Goal: Task Accomplishment & Management: Use online tool/utility

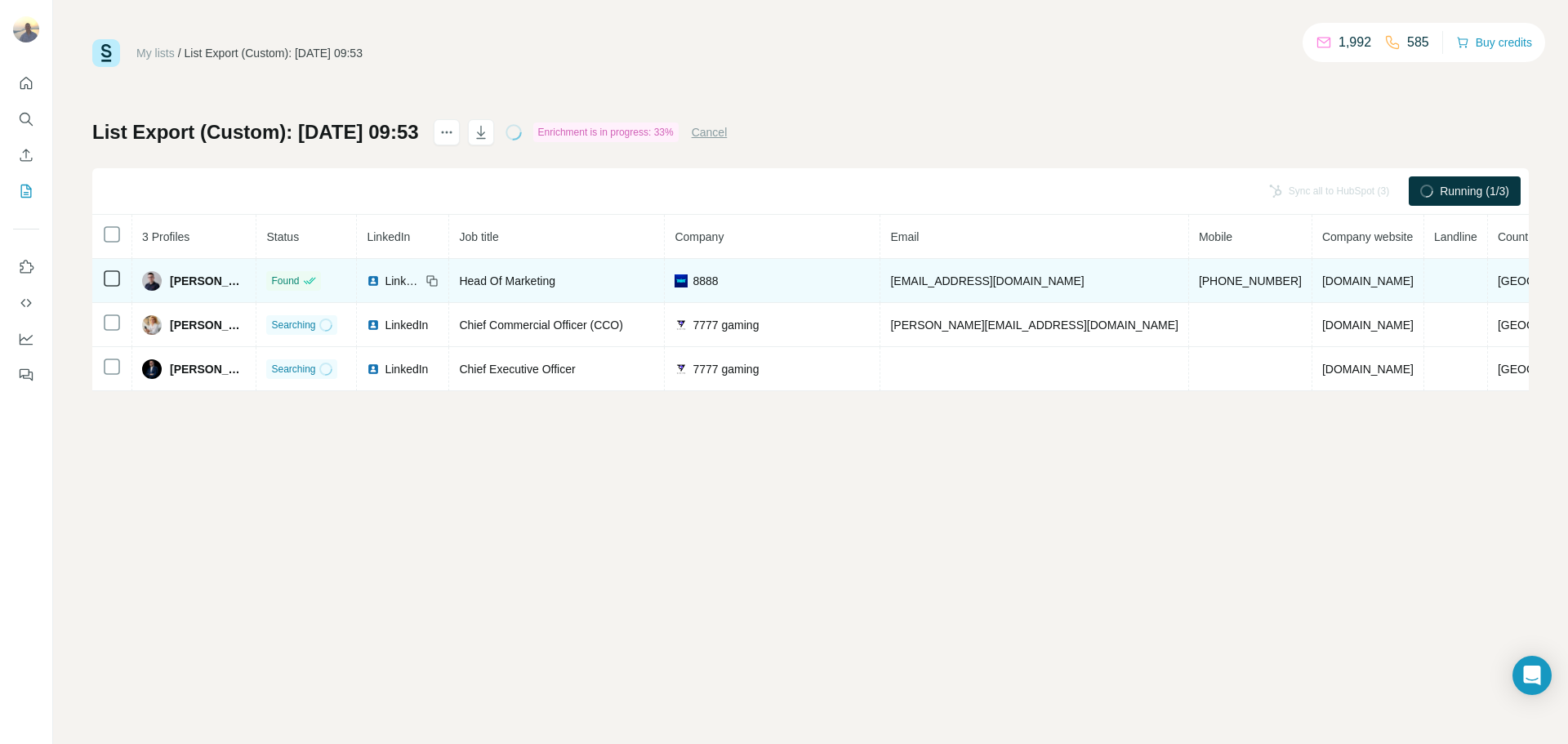
click at [840, 277] on div "8888" at bounding box center [771, 282] width 195 height 17
click at [797, 278] on div "8888" at bounding box center [771, 282] width 195 height 17
click at [799, 280] on div "8888" at bounding box center [771, 282] width 195 height 17
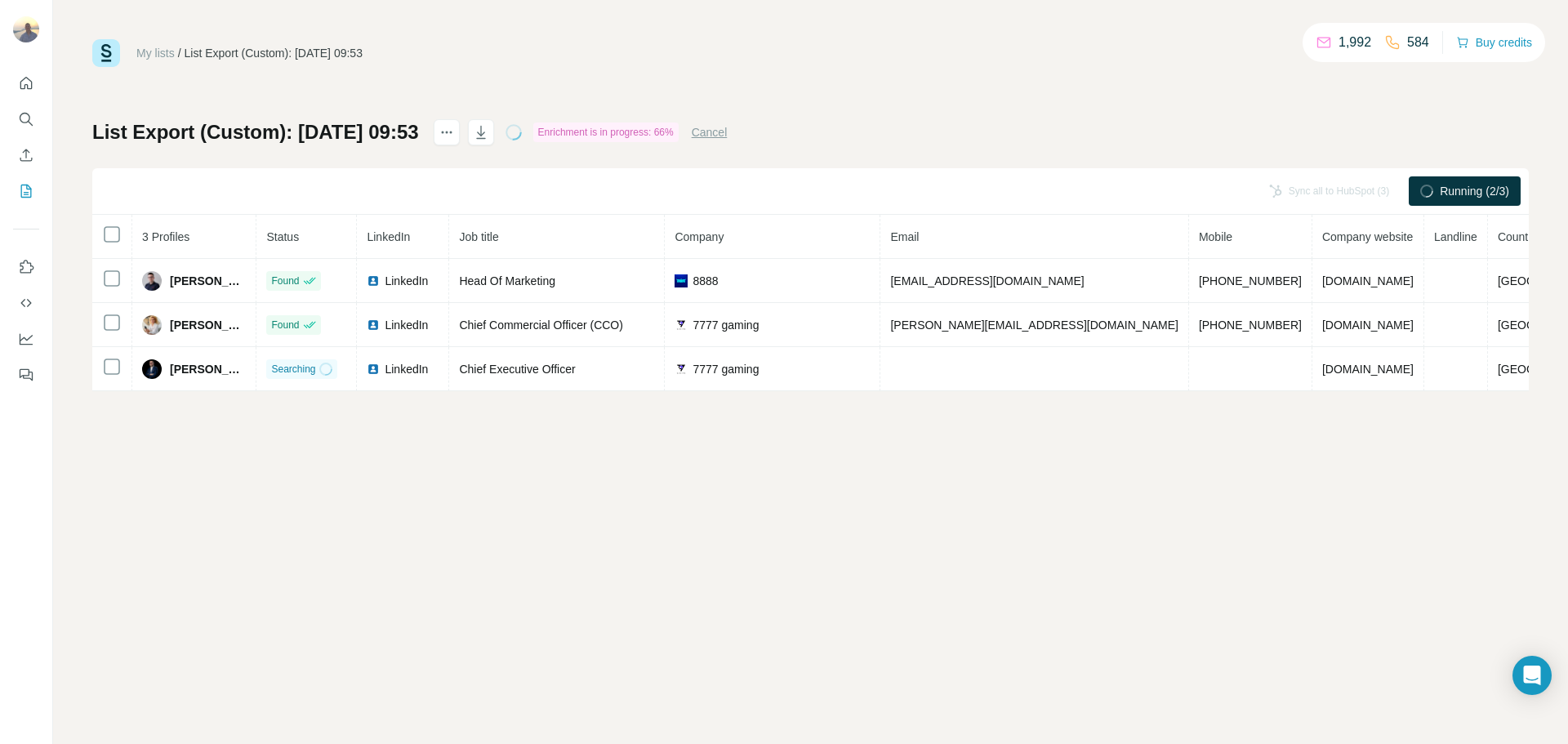
click at [923, 569] on div "My lists / List Export (Custom): 11/08/2025 09:53 1,992 584 Buy credits List Ex…" at bounding box center [810, 372] width 1515 height 744
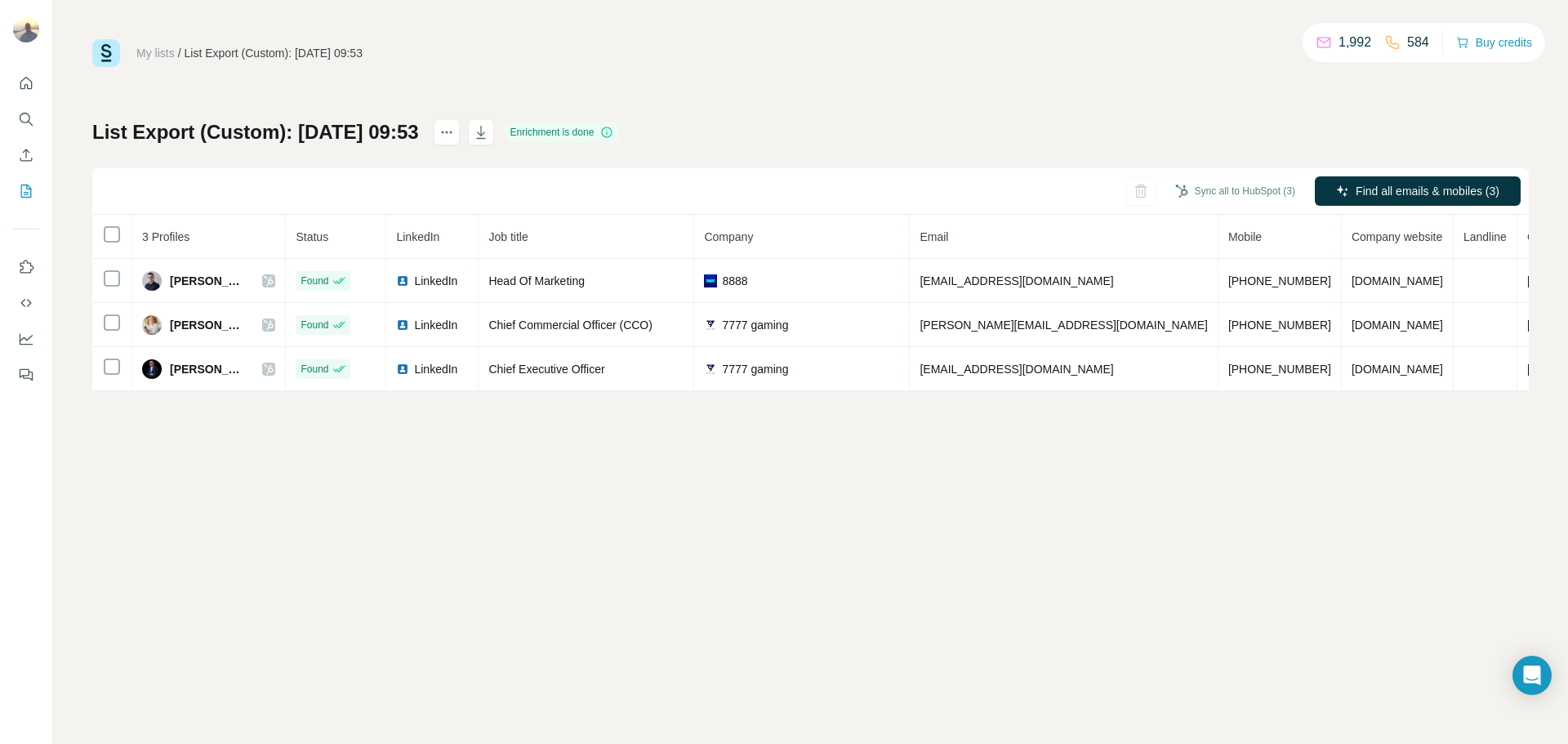
click at [597, 130] on div "Enrichment is done" at bounding box center [562, 132] width 114 height 19
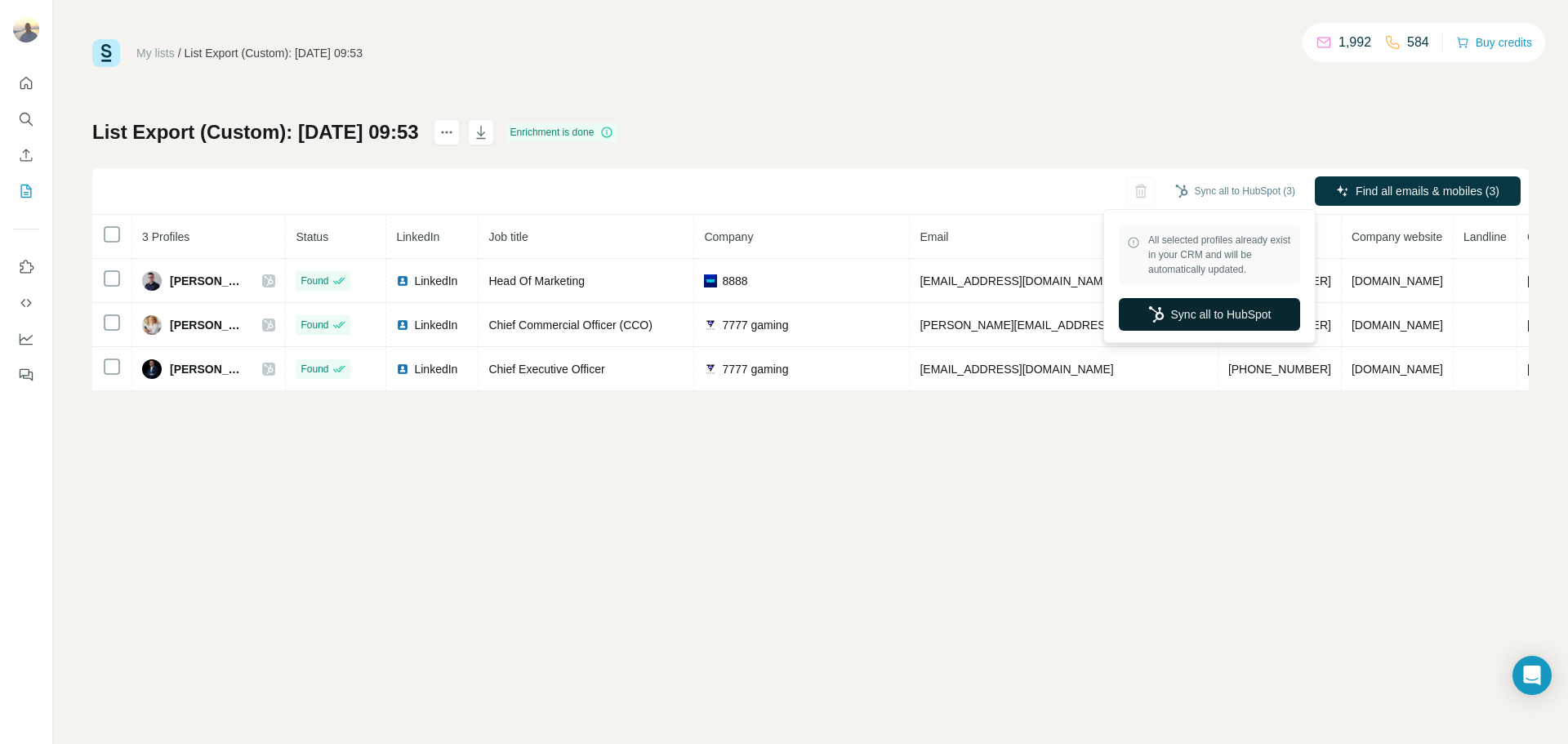
click at [1227, 312] on button "Sync all to HubSpot" at bounding box center [1210, 314] width 182 height 32
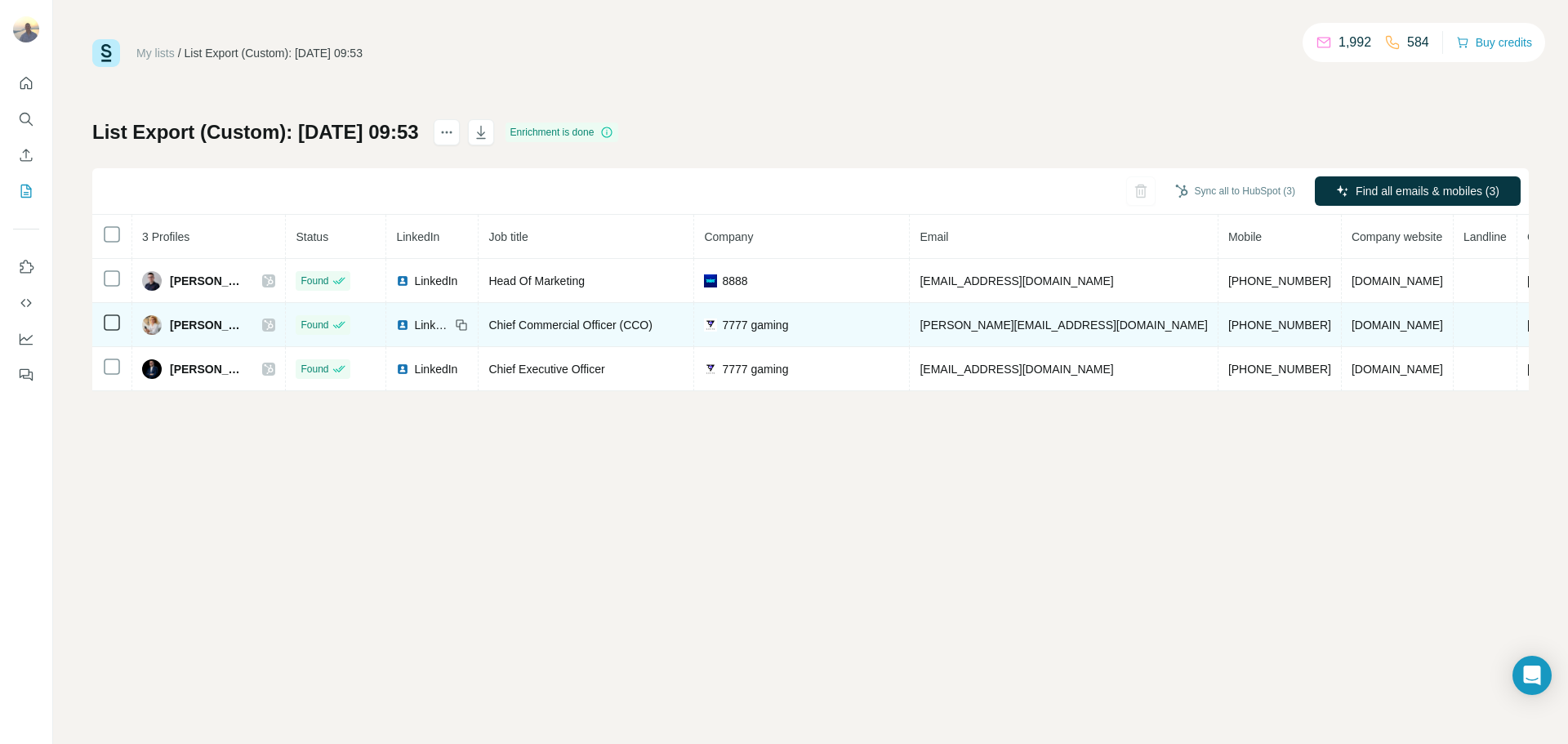
drag, startPoint x: 255, startPoint y: 327, endPoint x: 165, endPoint y: 324, distance: 90.0
click at [165, 324] on div "Elena Shaterova" at bounding box center [194, 324] width 104 height 19
click at [264, 326] on div "Elena Shaterova" at bounding box center [208, 324] width 133 height 19
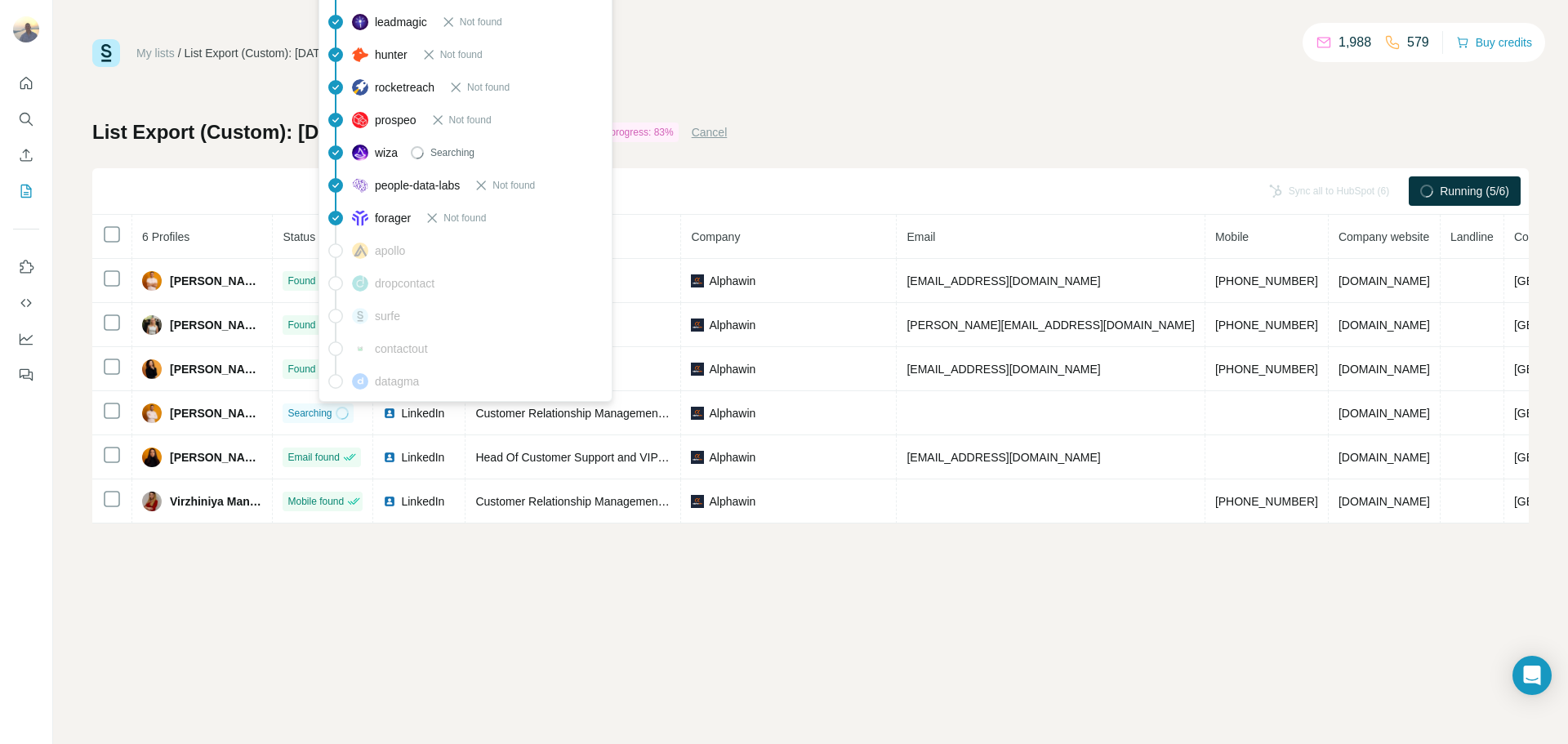
click at [862, 658] on div "My lists / List Export (Custom): [DATE] 10:07 1,988 579 Buy credits List Export…" at bounding box center [810, 372] width 1515 height 744
click at [792, 2] on div "My lists / List Export (Custom): 11/08/2025 10:07 1,988 579 Buy credits List Ex…" at bounding box center [810, 372] width 1515 height 744
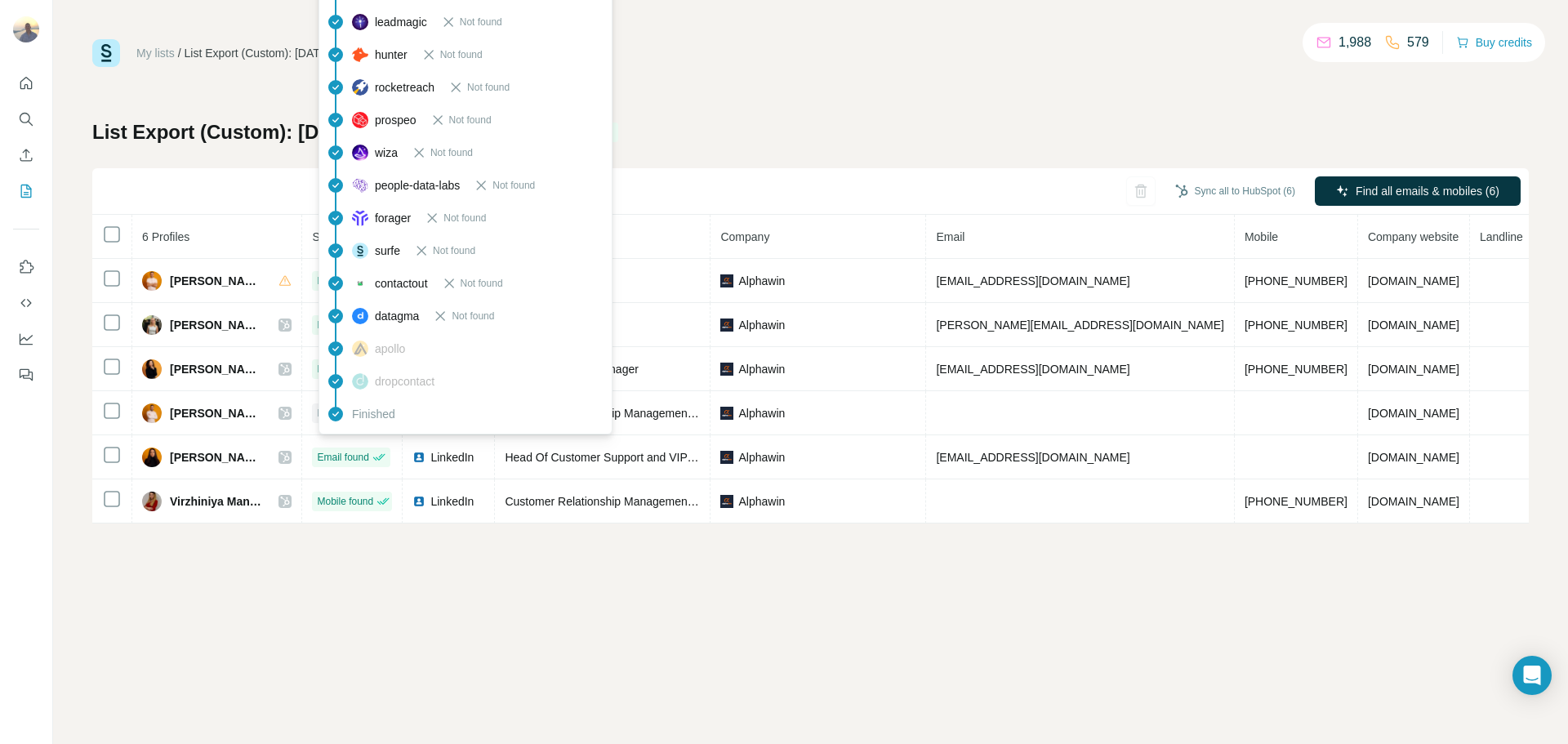
click at [715, 72] on div "My lists / List Export (Custom): 11/08/2025 10:07 1,988 579 Buy credits List Ex…" at bounding box center [810, 281] width 1436 height 485
click at [721, 72] on div "My lists / List Export (Custom): 11/08/2025 10:07 1,988 579 Buy credits List Ex…" at bounding box center [810, 281] width 1436 height 485
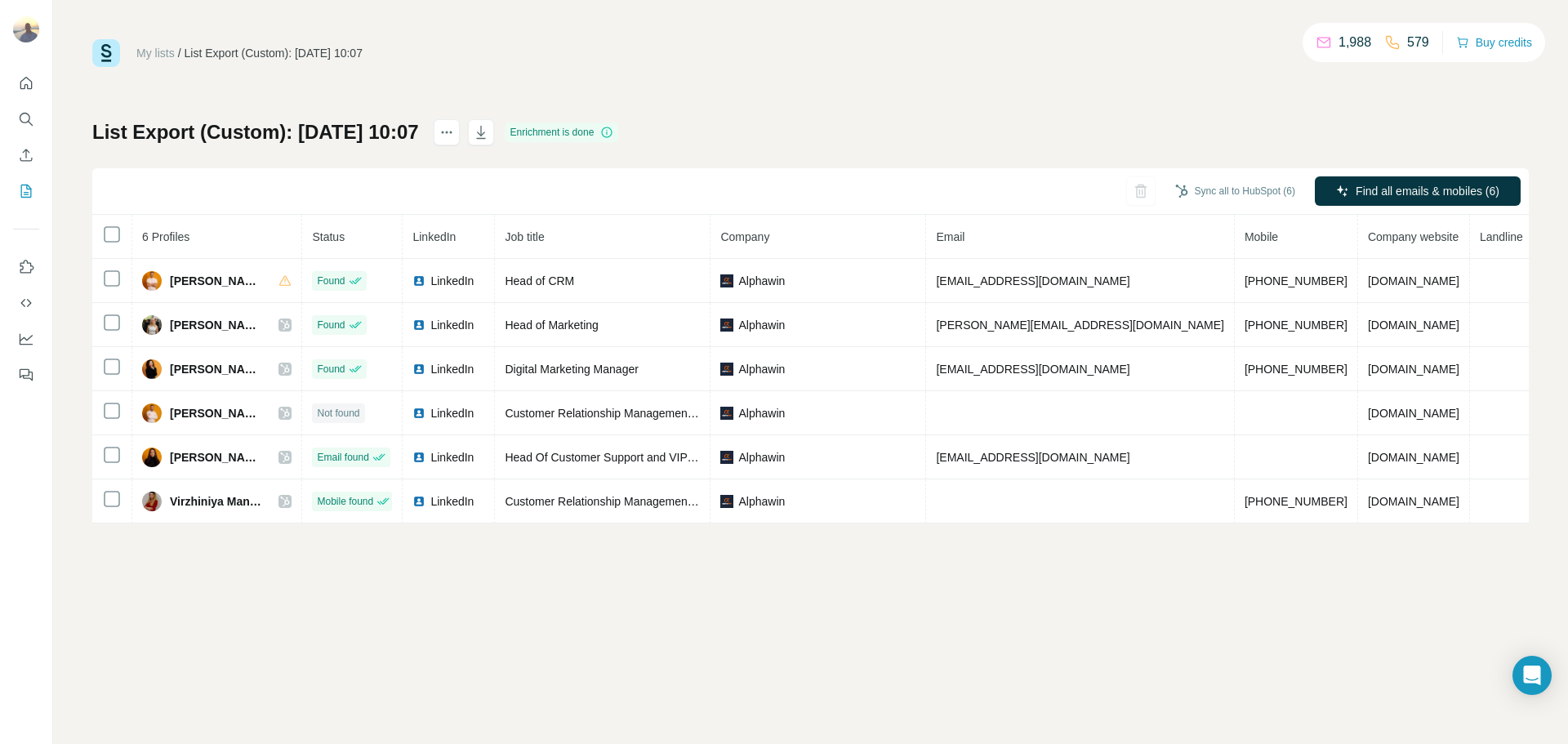
click at [625, 20] on div "My lists / List Export (Custom): 11/08/2025 10:07 1,988 579 Buy credits List Ex…" at bounding box center [810, 372] width 1515 height 744
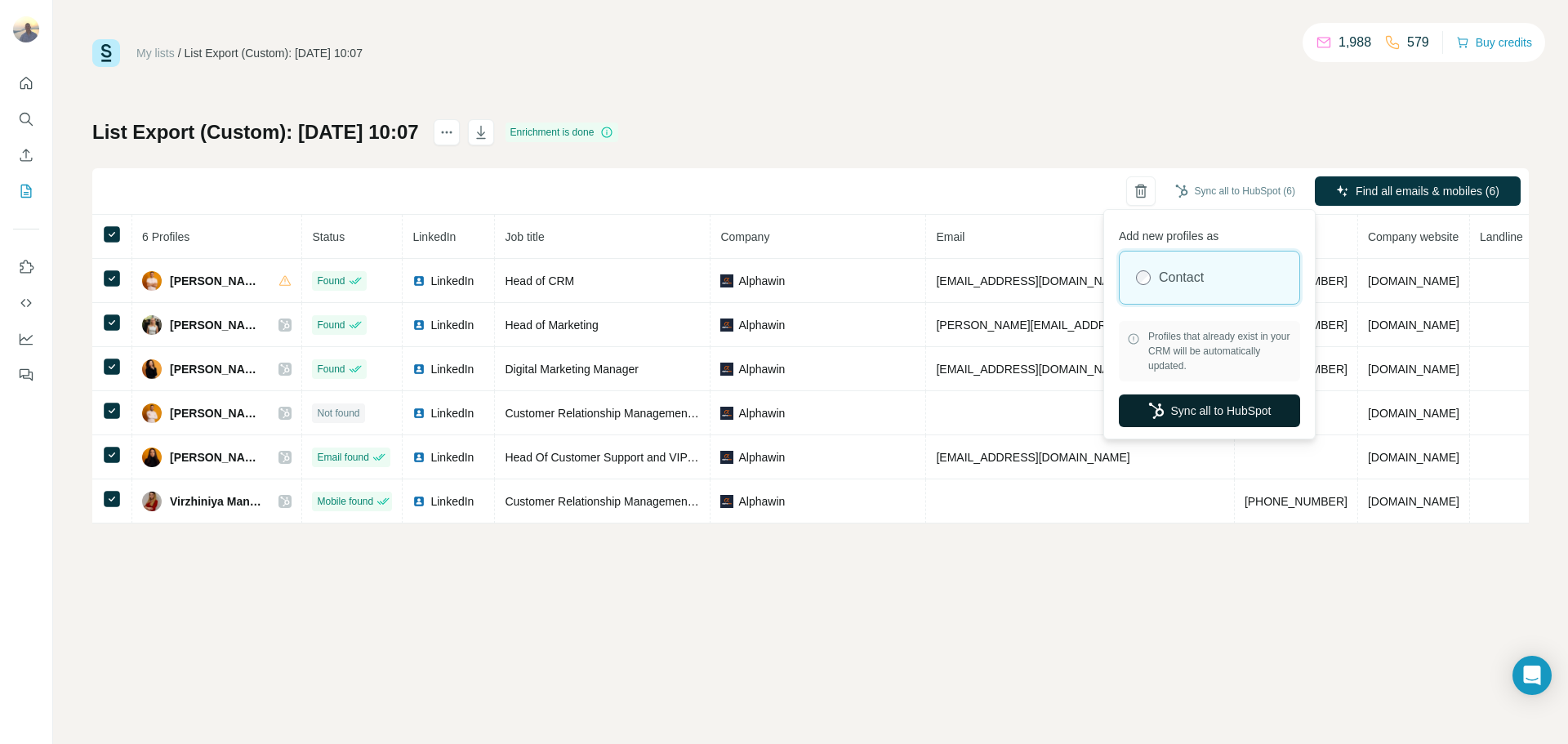
click at [1231, 411] on button "Sync all to HubSpot" at bounding box center [1210, 410] width 182 height 32
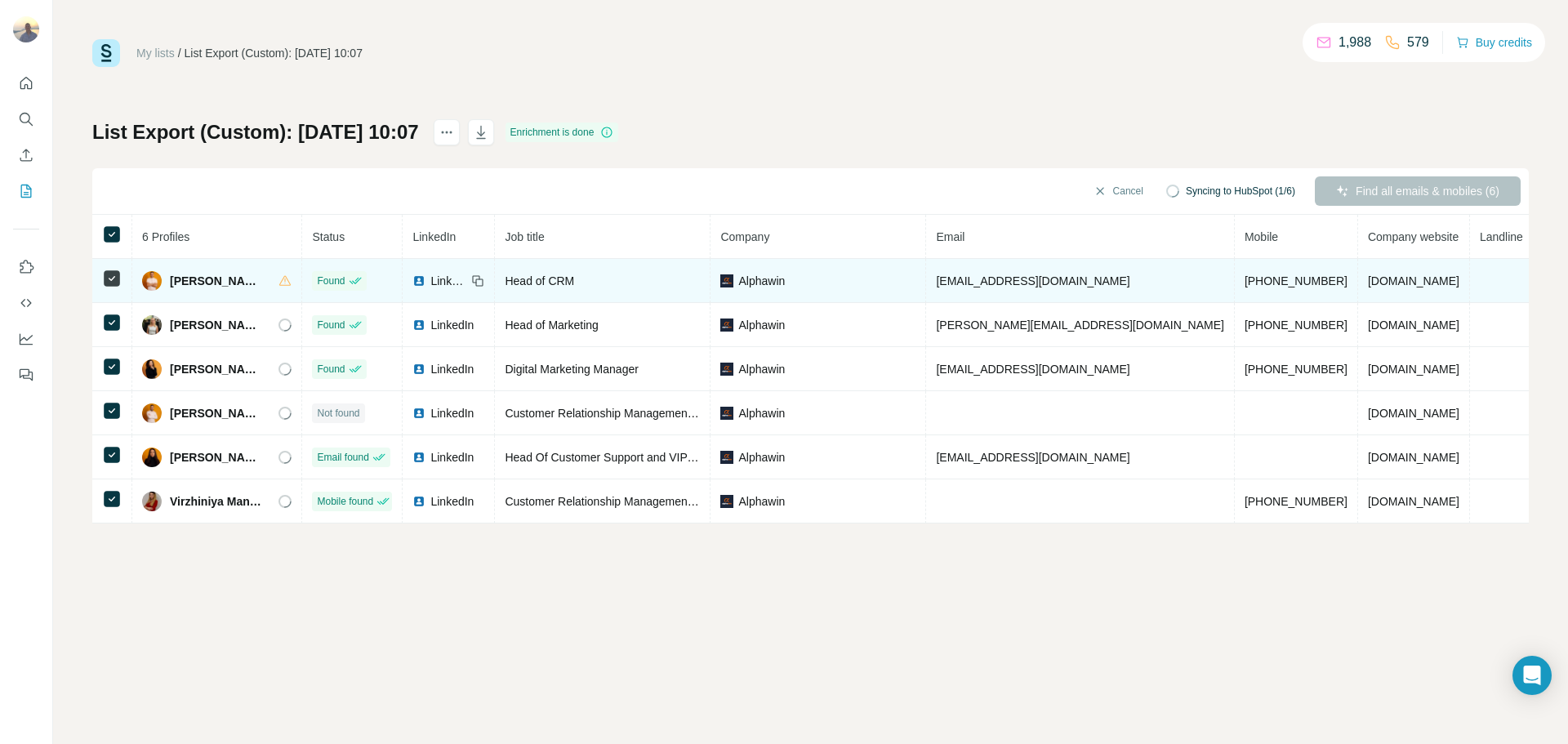
drag, startPoint x: 261, startPoint y: 281, endPoint x: 169, endPoint y: 284, distance: 92.0
click at [169, 284] on div "Angel Pashkulev" at bounding box center [202, 281] width 120 height 19
copy span "Angel Pashkulev"
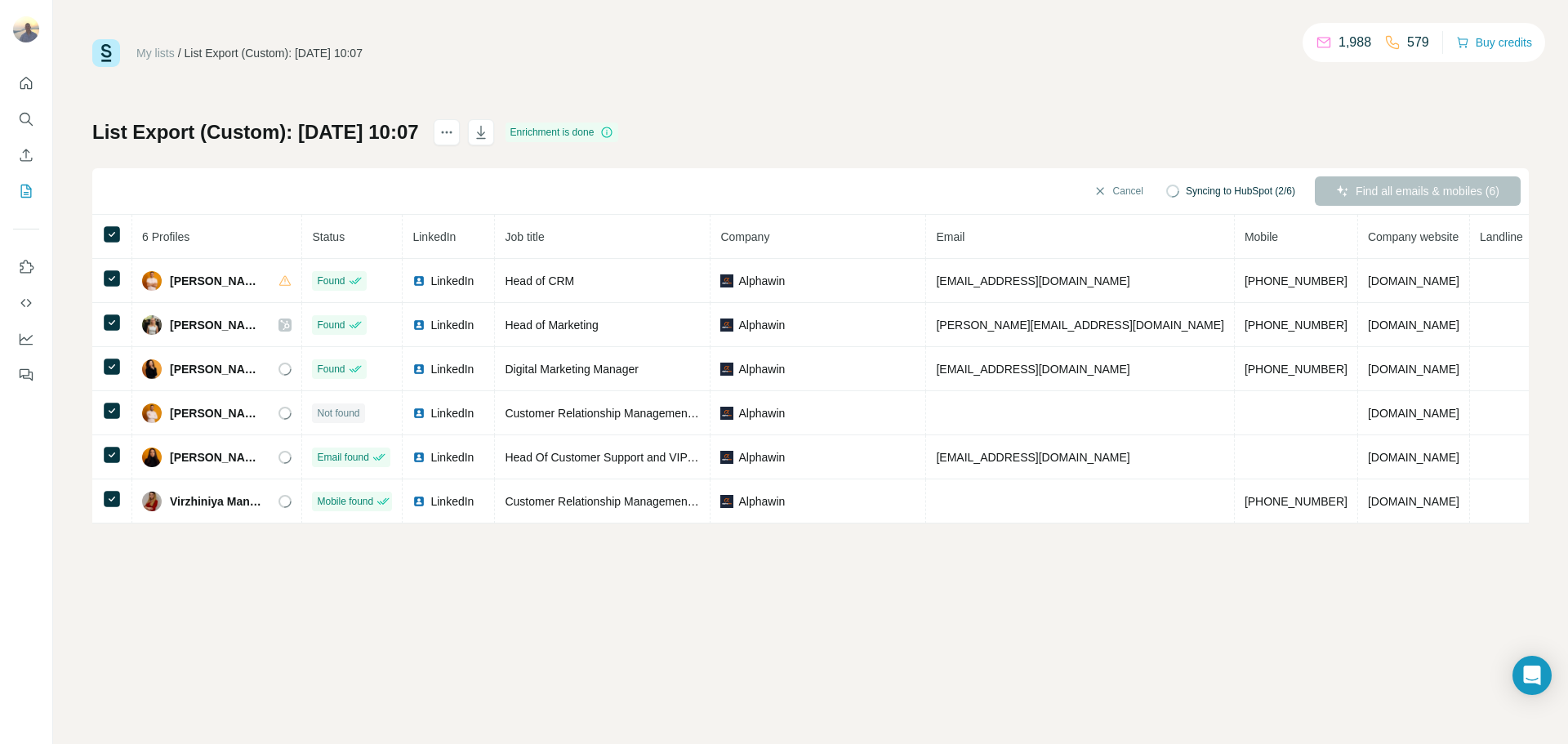
click at [298, 190] on div "Cancel Syncing to HubSpot (2/6) Find all emails & mobiles (6)" at bounding box center [810, 192] width 1436 height 46
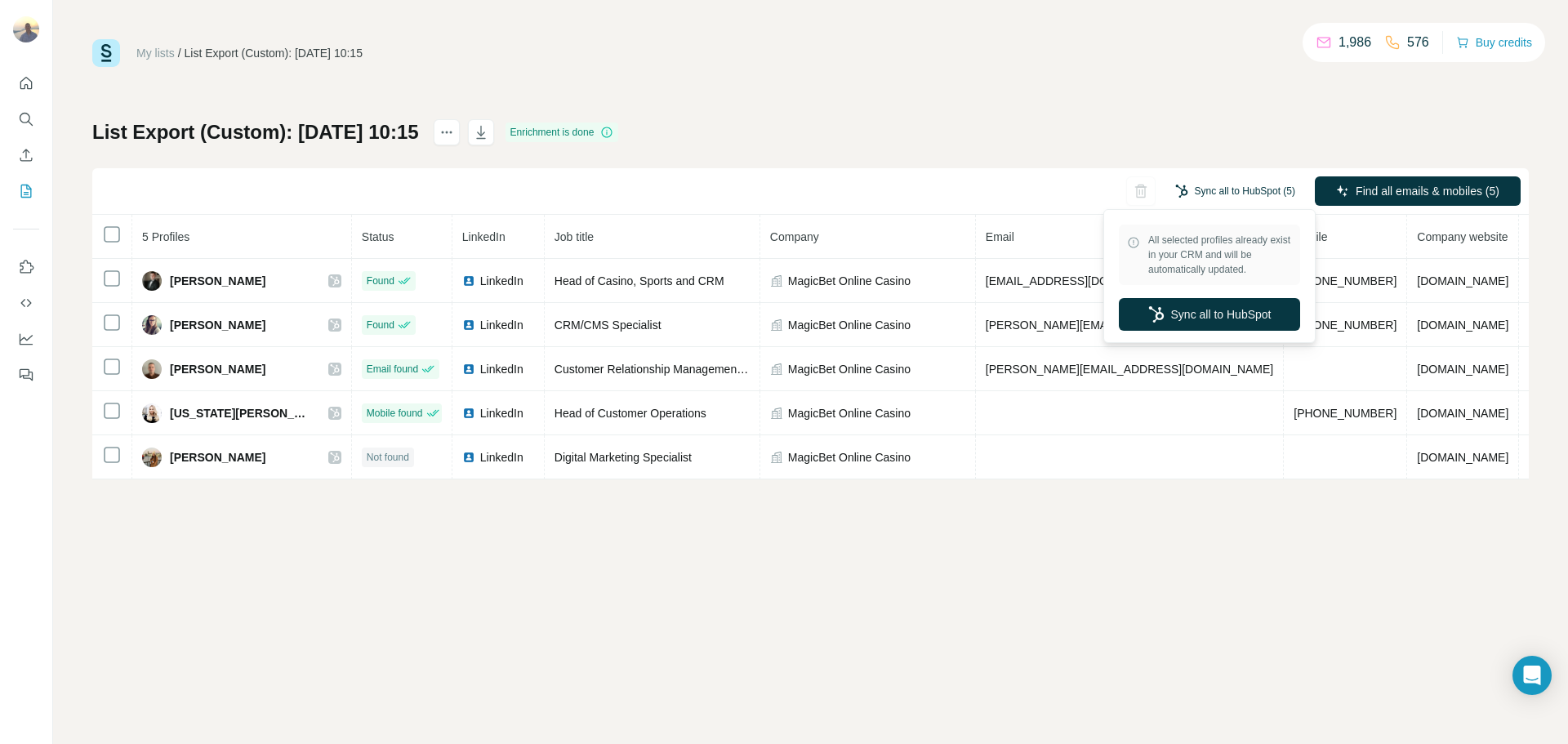
click at [1243, 195] on button "Sync all to HubSpot (5)" at bounding box center [1236, 191] width 143 height 24
click at [1219, 318] on button "Sync all to HubSpot" at bounding box center [1210, 314] width 182 height 32
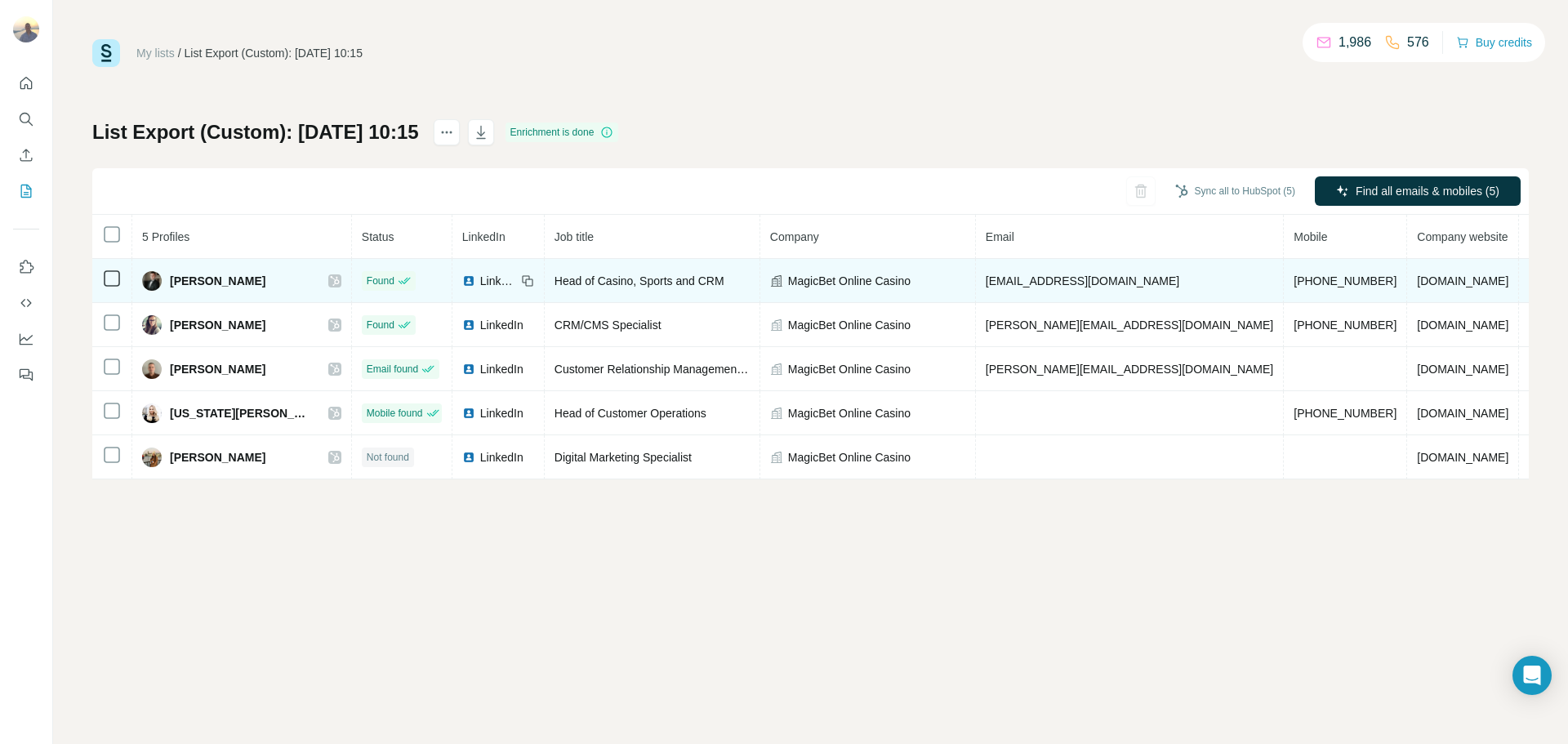
drag, startPoint x: 286, startPoint y: 280, endPoint x: 169, endPoint y: 273, distance: 117.2
click at [169, 273] on div "Aleksandar Dragoev" at bounding box center [241, 281] width 199 height 19
copy span "Aleksandar Dragoev"
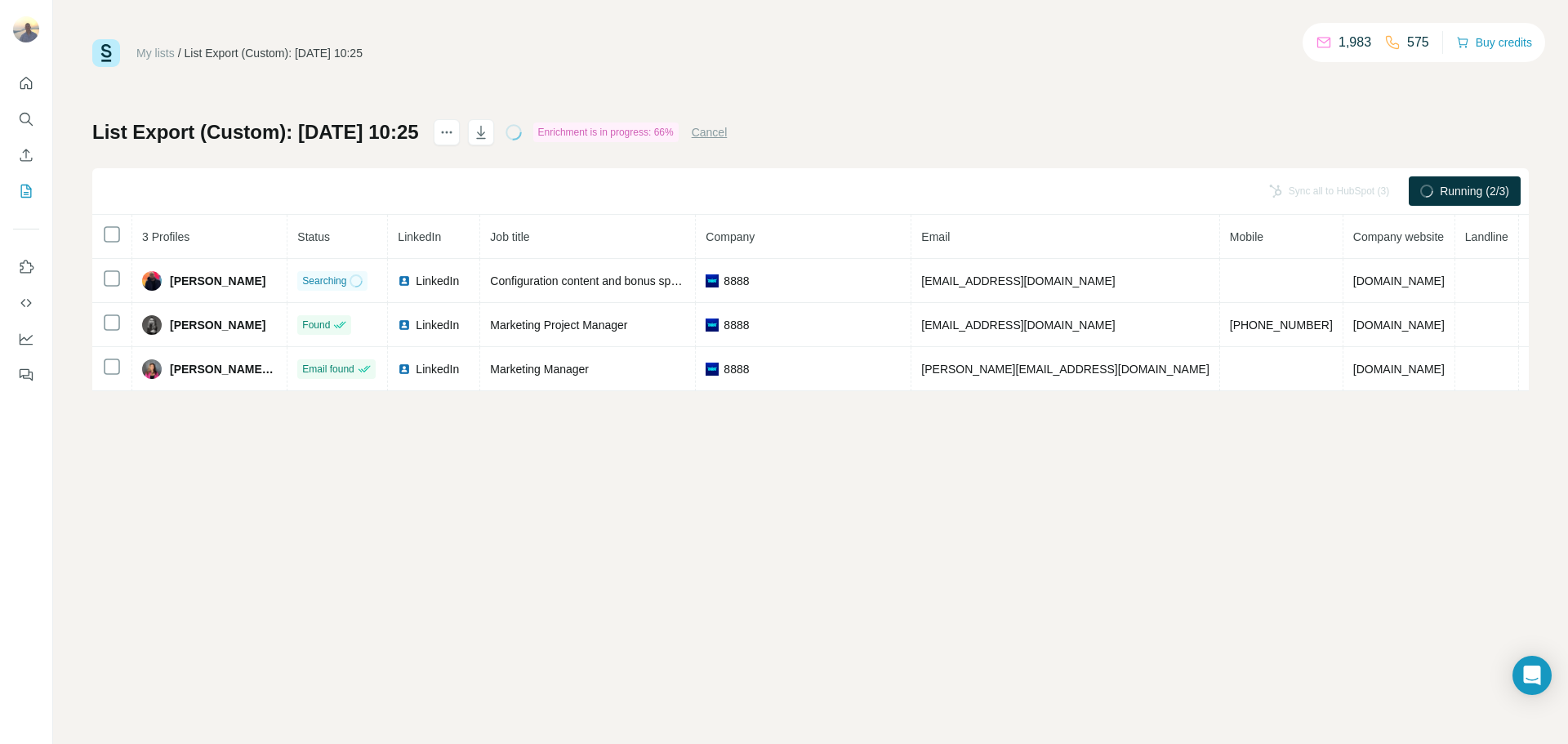
click at [619, 121] on div "List Export (Custom): [DATE] 10:25 Enrichment is in progress: 66% Cancel" at bounding box center [409, 132] width 634 height 26
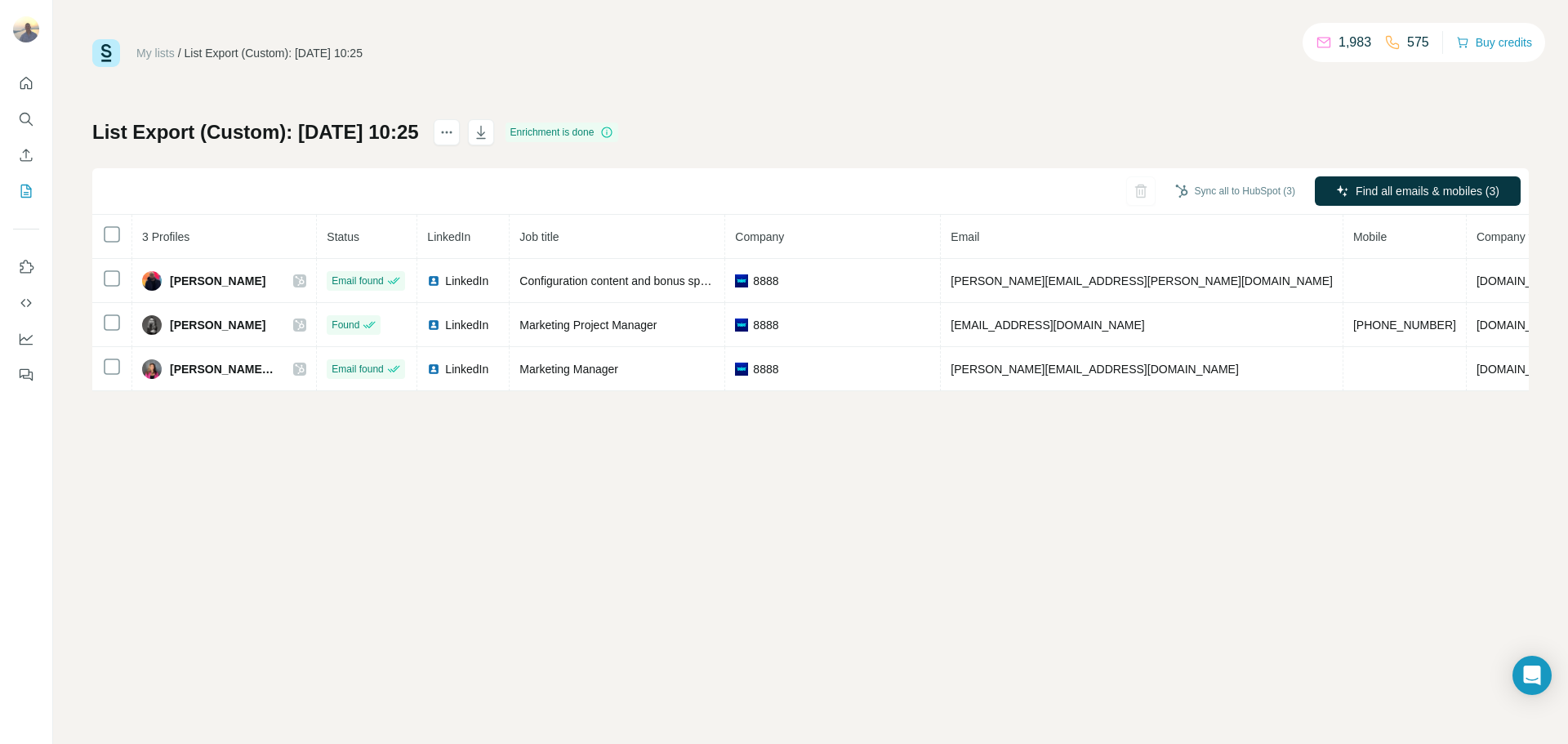
click at [103, 233] on icon at bounding box center [111, 233] width 19 height 19
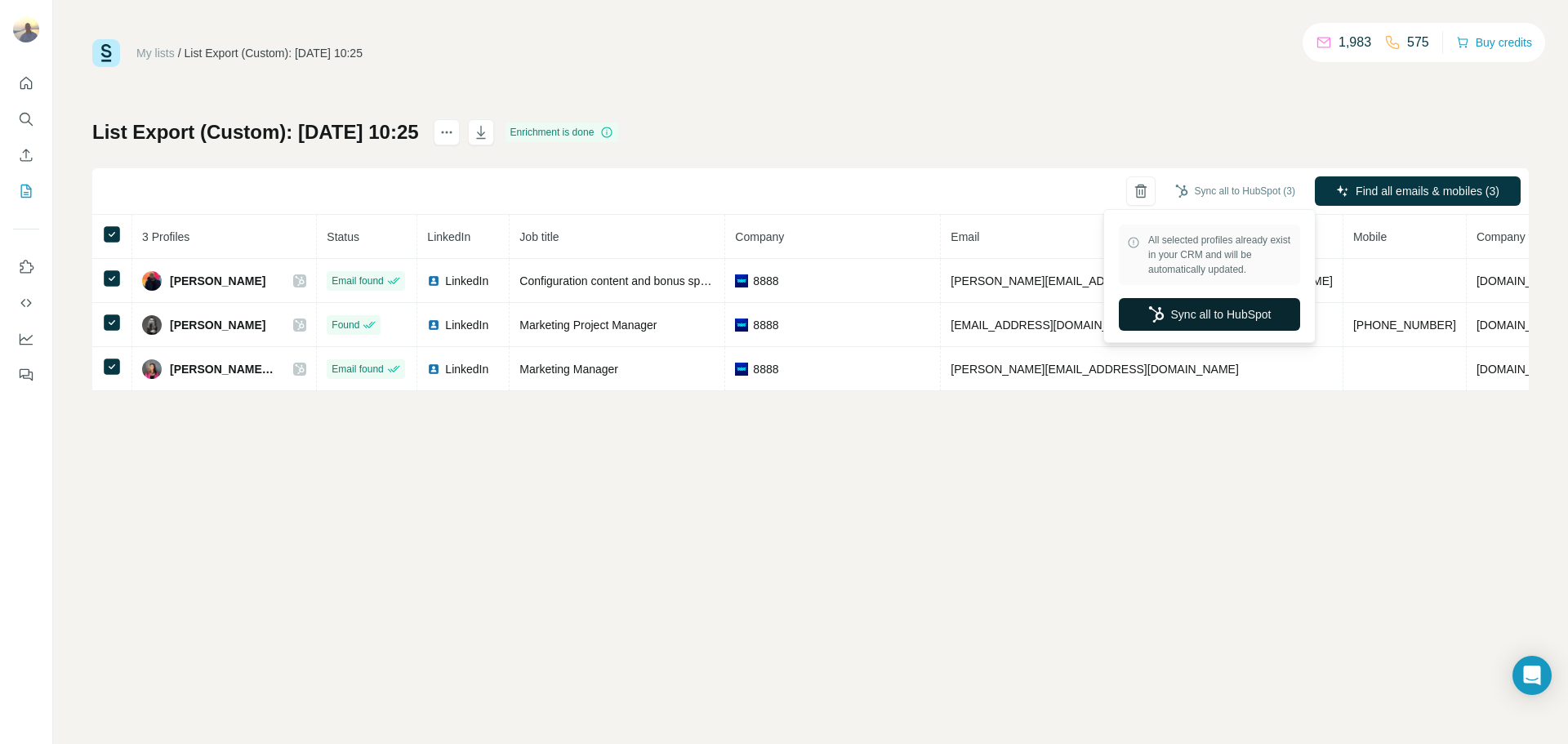
click at [1227, 311] on button "Sync all to HubSpot" at bounding box center [1210, 314] width 182 height 32
click at [1209, 305] on button "Sync all to HubSpot" at bounding box center [1210, 314] width 182 height 32
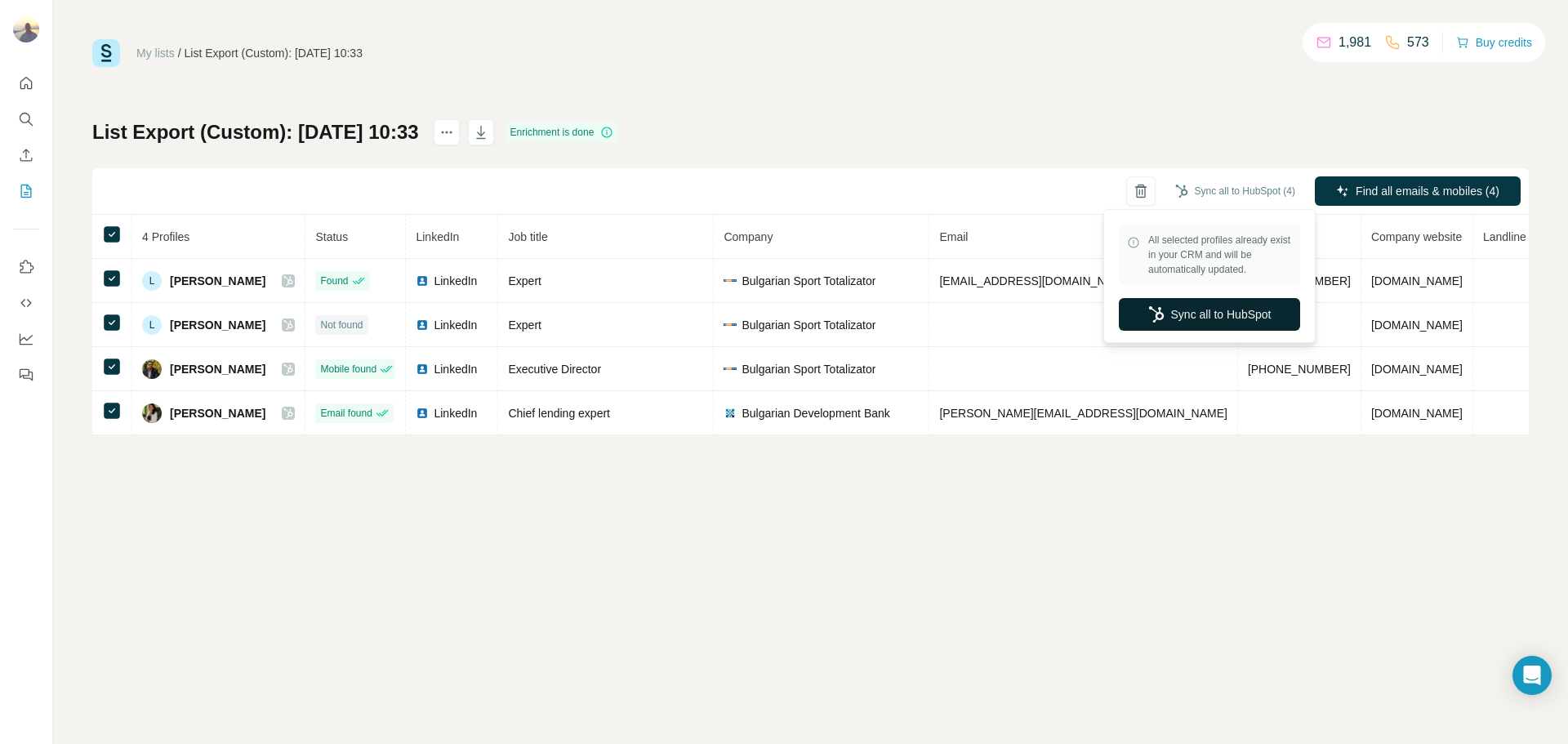
click at [1212, 304] on button "Sync all to HubSpot" at bounding box center [1210, 314] width 182 height 32
